Goal: Information Seeking & Learning: Learn about a topic

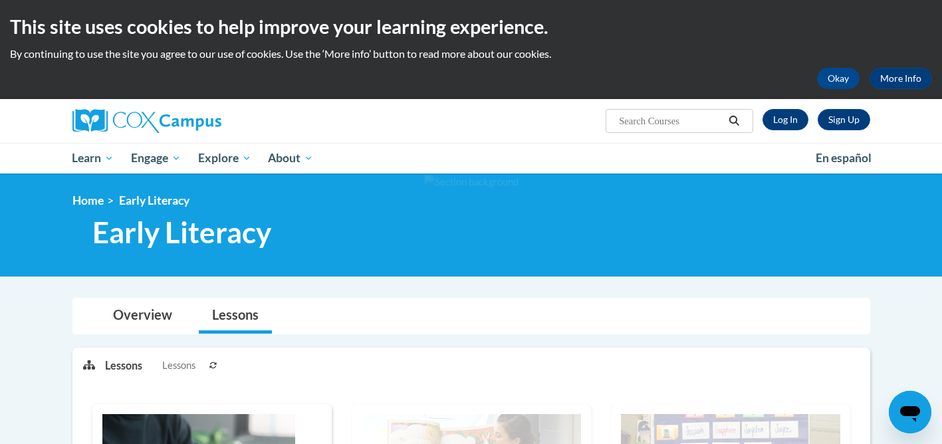
scroll to position [19, 0]
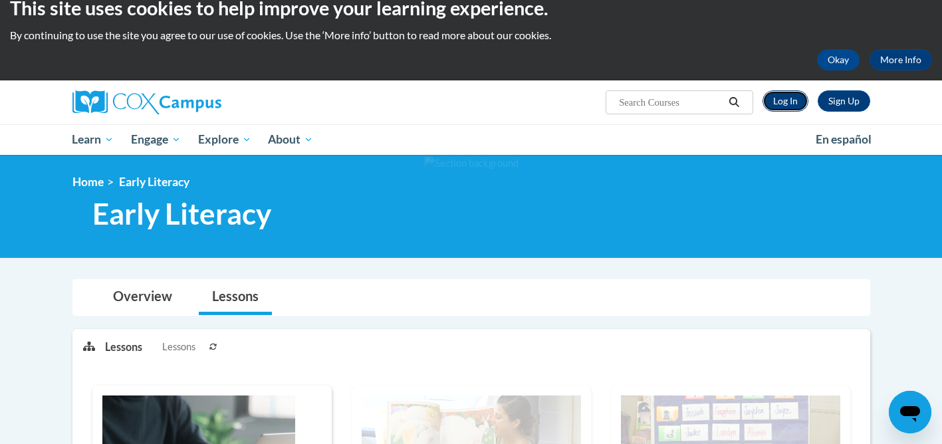
click at [769, 106] on link "Log In" at bounding box center [786, 100] width 46 height 21
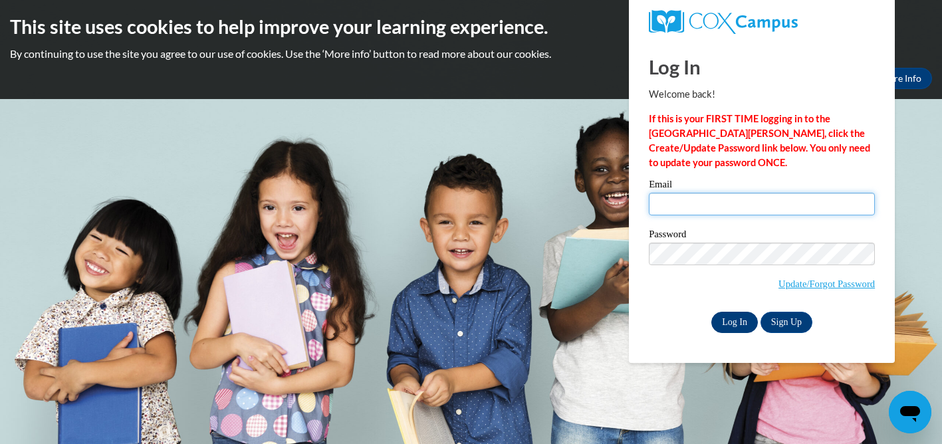
type input "mnaugle@wssd.k12.pa.us"
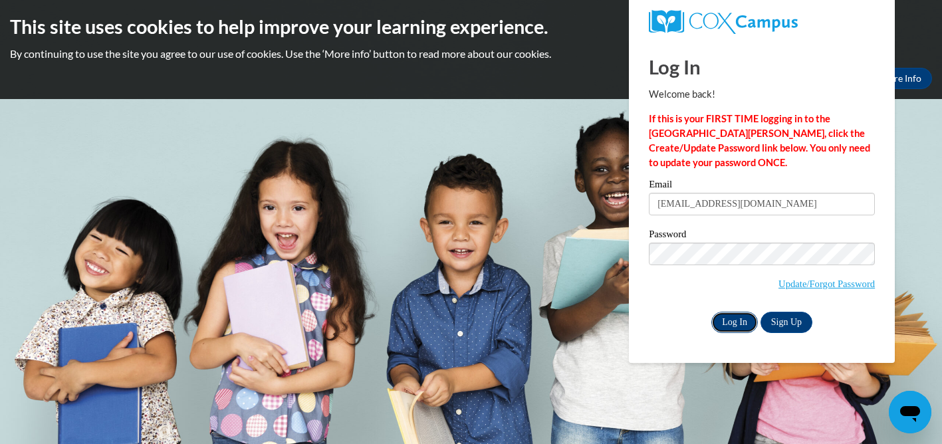
click at [736, 315] on input "Log In" at bounding box center [735, 322] width 47 height 21
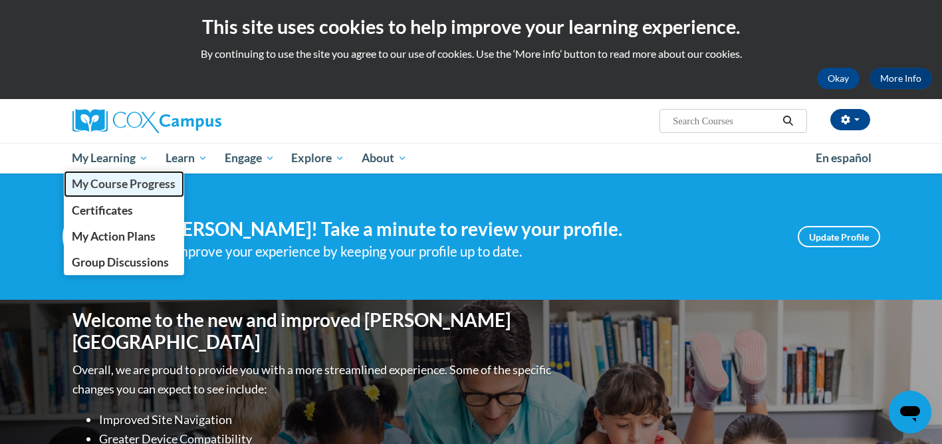
click at [98, 178] on span "My Course Progress" at bounding box center [124, 184] width 104 height 14
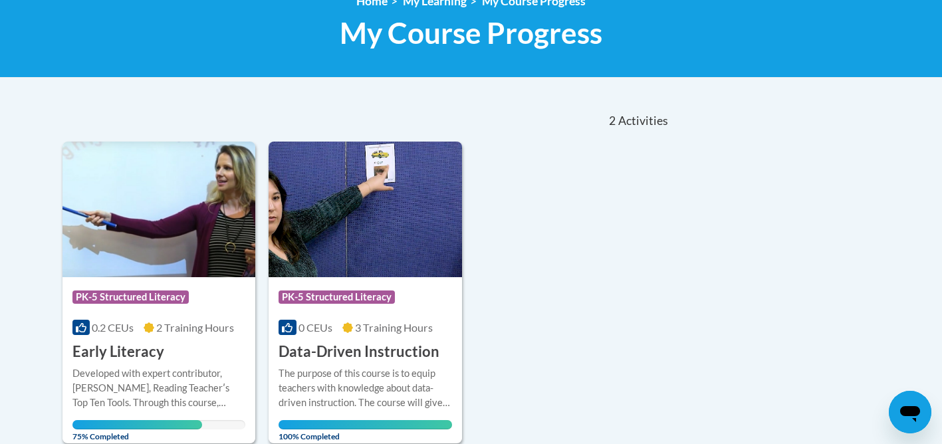
scroll to position [212, 0]
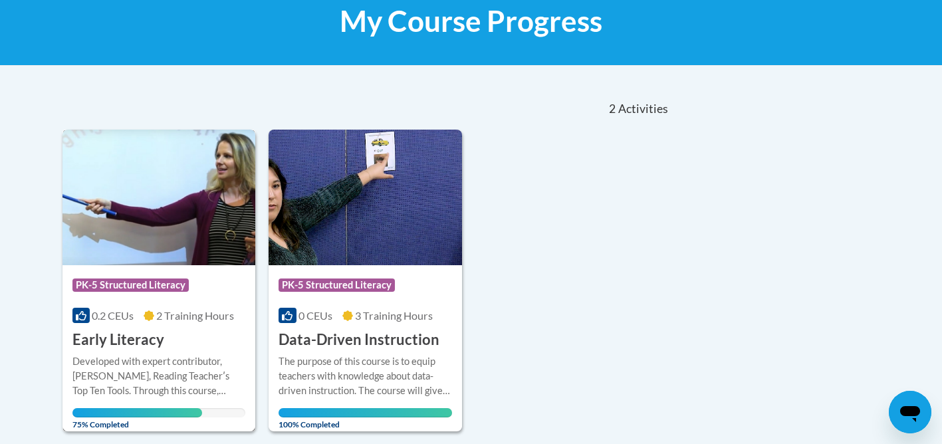
click at [84, 234] on img at bounding box center [160, 198] width 194 height 136
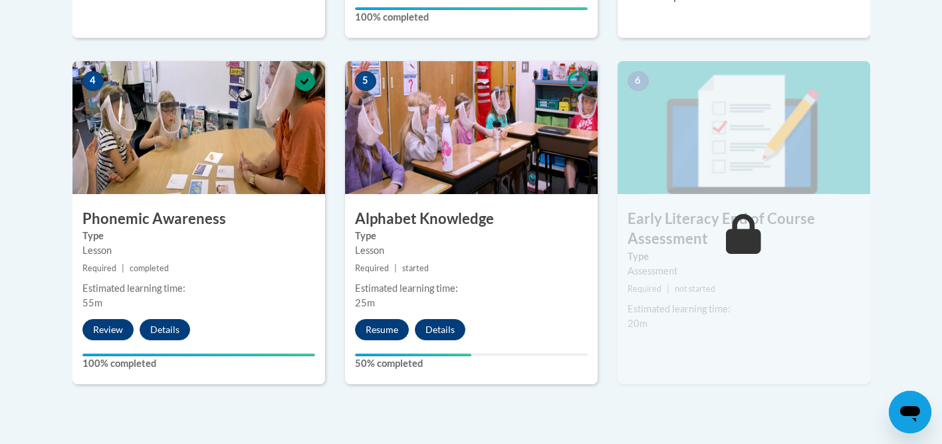
scroll to position [766, 0]
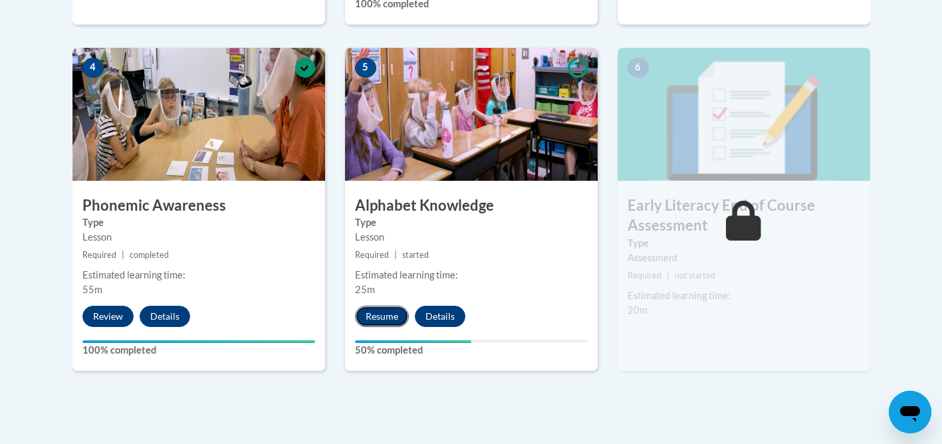
click at [384, 317] on button "Resume" at bounding box center [382, 316] width 54 height 21
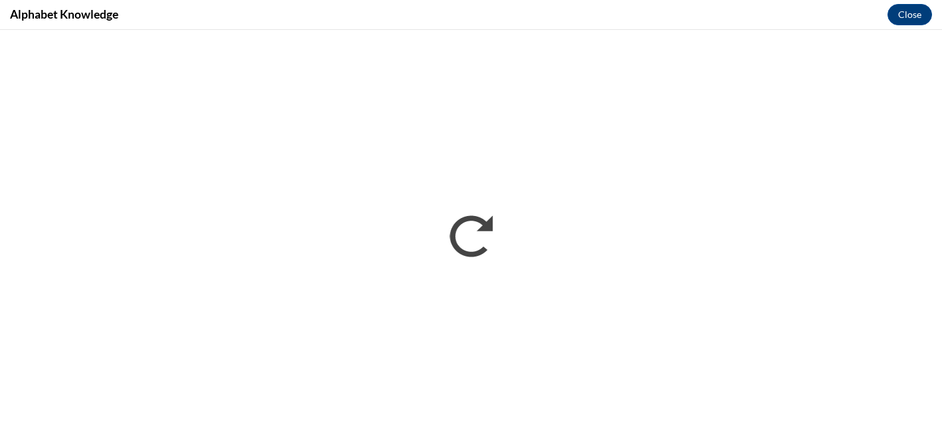
scroll to position [0, 0]
